Goal: Information Seeking & Learning: Learn about a topic

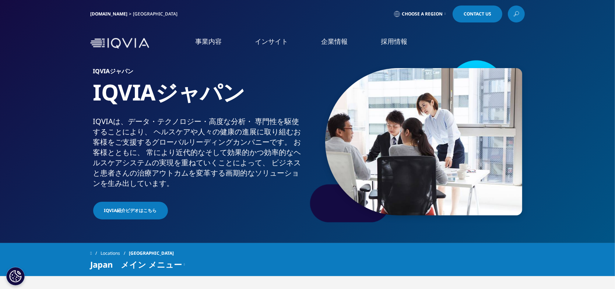
click at [360, 148] on link "再生医療等製品開発" at bounding box center [397, 146] width 140 height 8
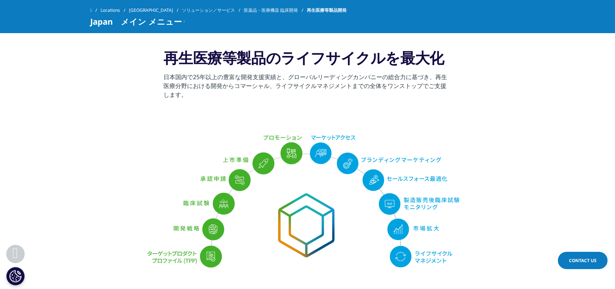
scroll to position [258, 0]
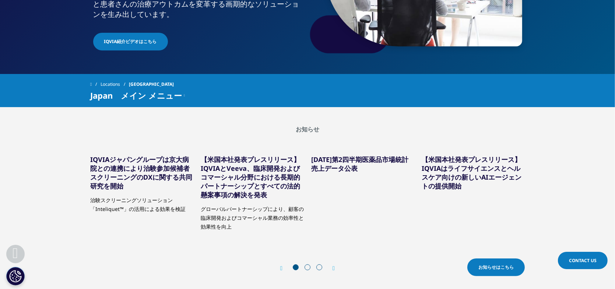
scroll to position [147, 0]
